Goal: Check status: Check status

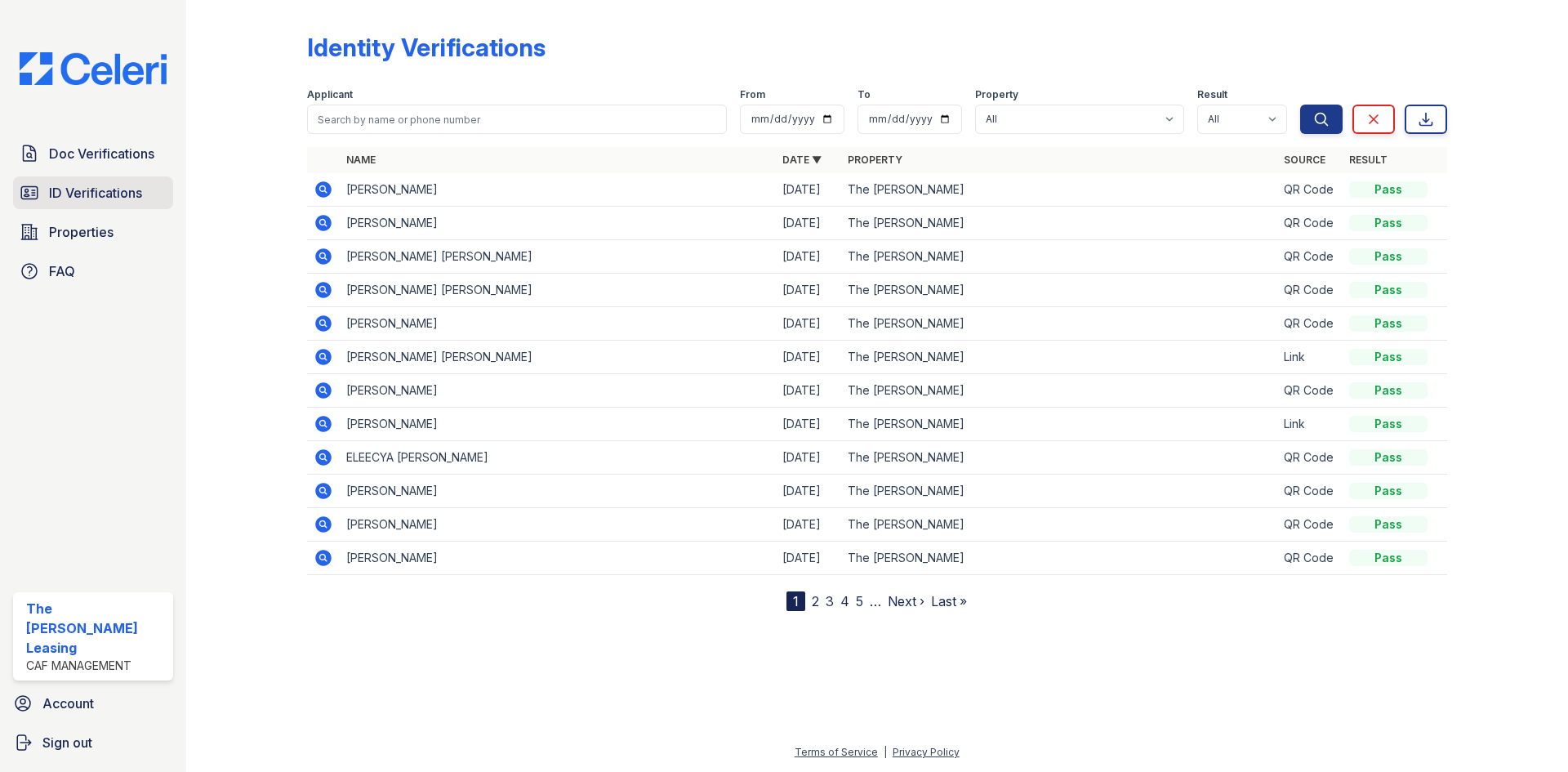
click at [86, 199] on span "ID Verifications" at bounding box center [95, 193] width 93 height 20
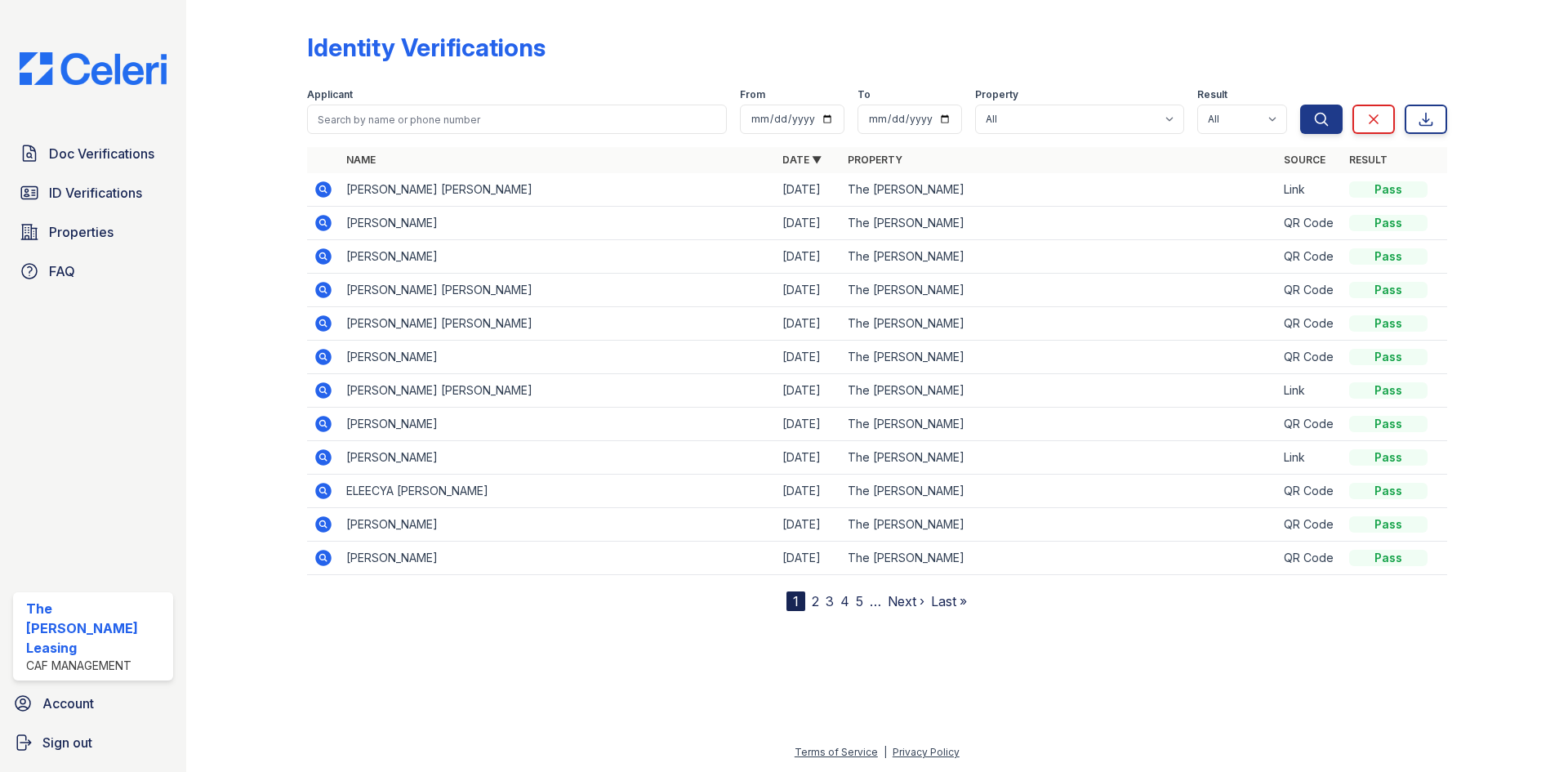
click at [86, 199] on span "ID Verifications" at bounding box center [95, 193] width 93 height 20
click at [314, 185] on icon at bounding box center [323, 190] width 20 height 20
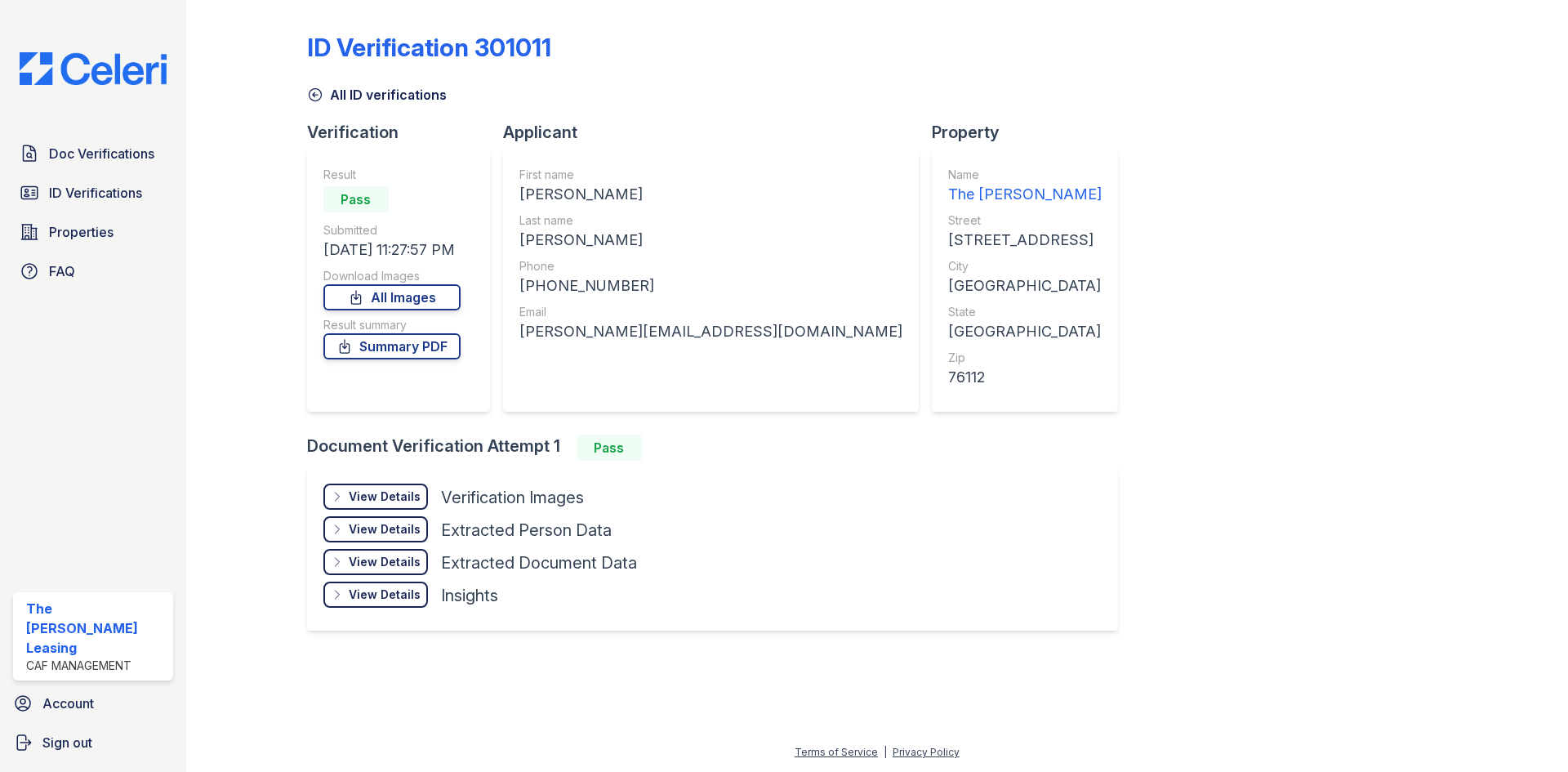
click at [367, 487] on div "View Details Details" at bounding box center [375, 497] width 105 height 26
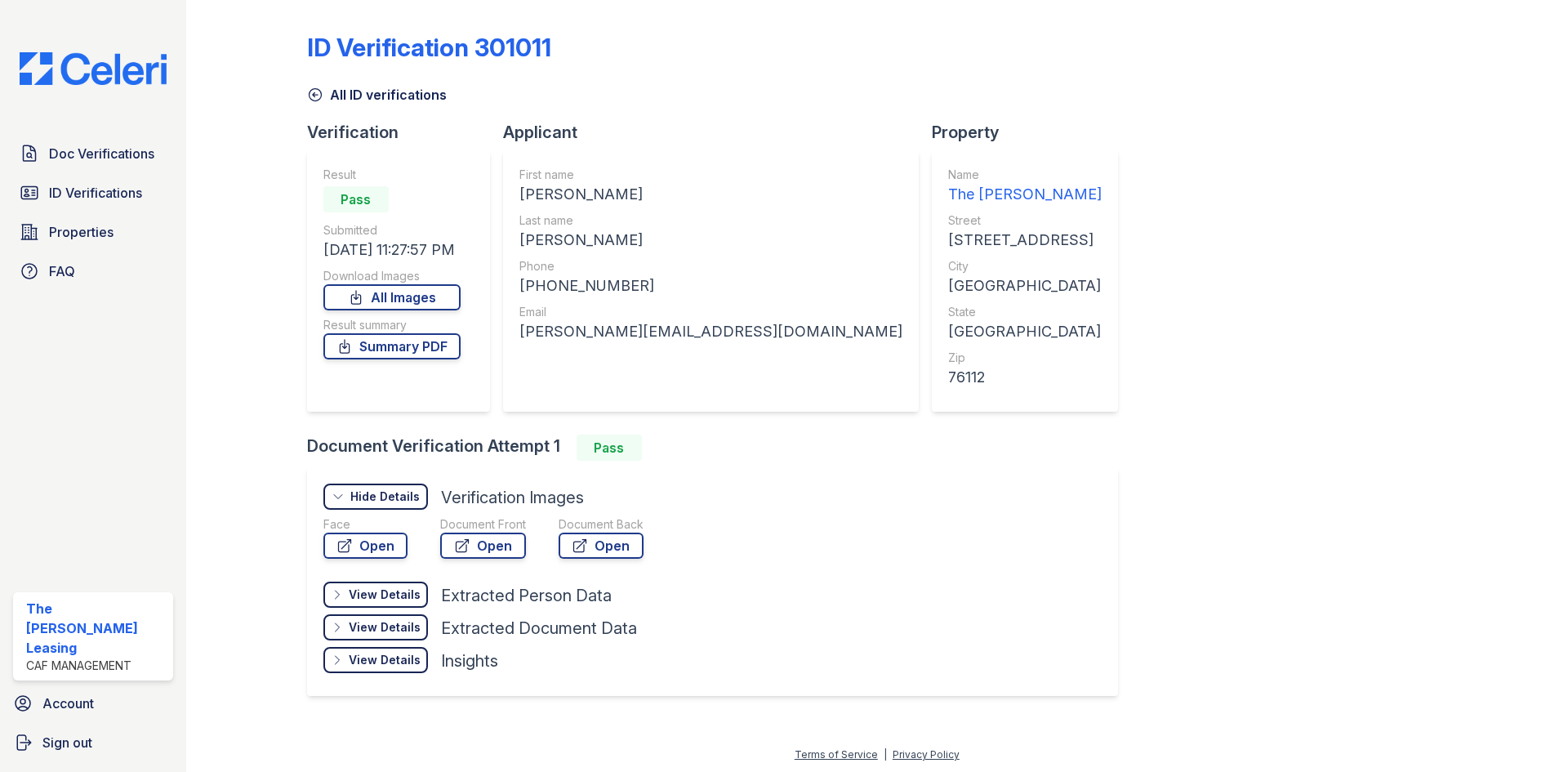
click at [362, 528] on div "Face" at bounding box center [365, 524] width 84 height 16
click at [366, 547] on link "Open" at bounding box center [365, 546] width 84 height 26
click at [480, 552] on link "Open" at bounding box center [483, 546] width 86 height 26
